Goal: Task Accomplishment & Management: Manage account settings

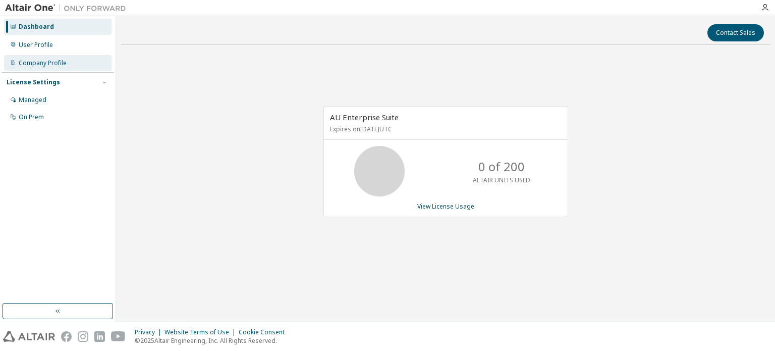
click at [53, 64] on div "Company Profile" at bounding box center [43, 63] width 48 height 8
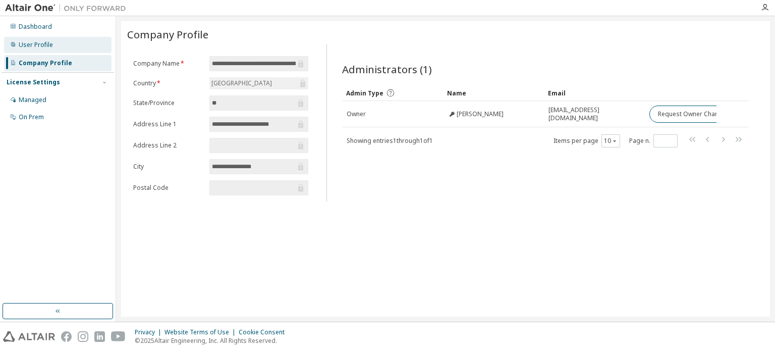
click at [30, 42] on div "User Profile" at bounding box center [36, 45] width 34 height 8
